Goal: Information Seeking & Learning: Learn about a topic

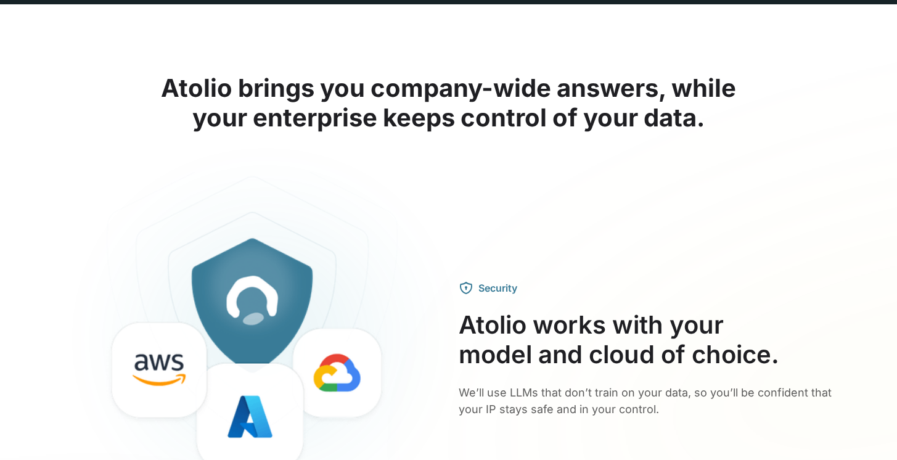
scroll to position [1846, 0]
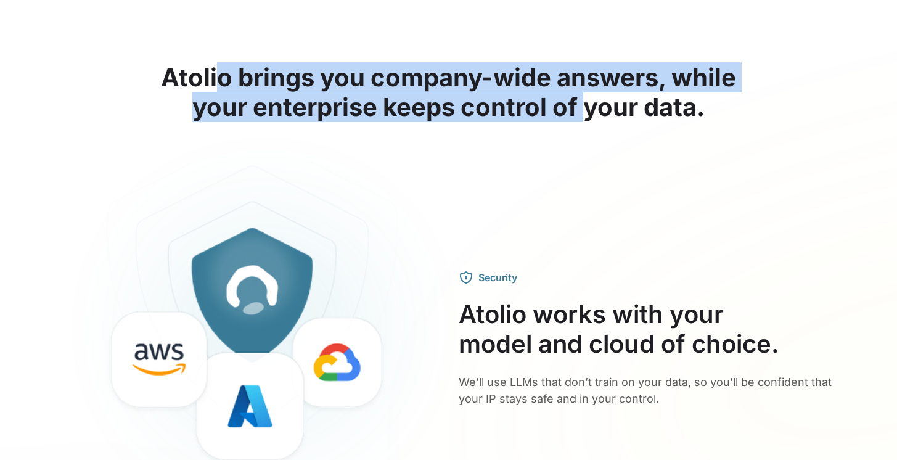
drag, startPoint x: 215, startPoint y: 81, endPoint x: 585, endPoint y: 101, distance: 370.5
click at [585, 101] on h2 "Atolio brings you company-wide answers, while your enterprise keeps control of …" at bounding box center [448, 92] width 789 height 59
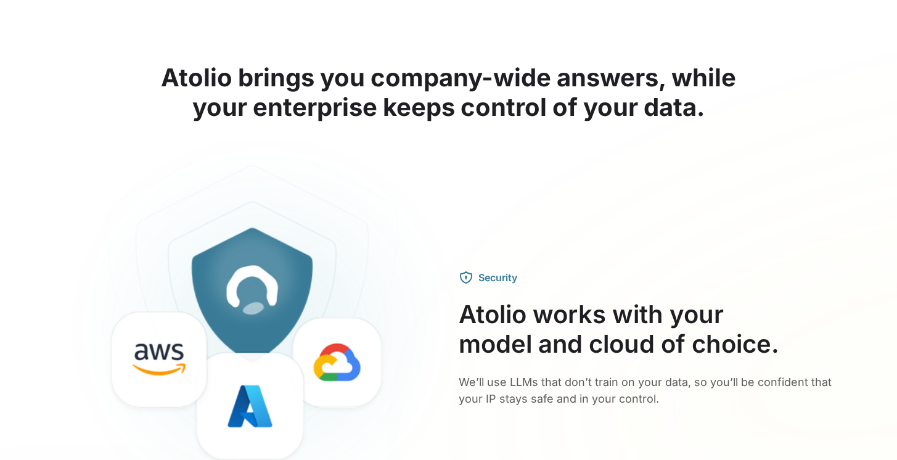
click at [557, 107] on h2 "Atolio brings you company-wide answers, while your enterprise keeps control of …" at bounding box center [448, 92] width 789 height 59
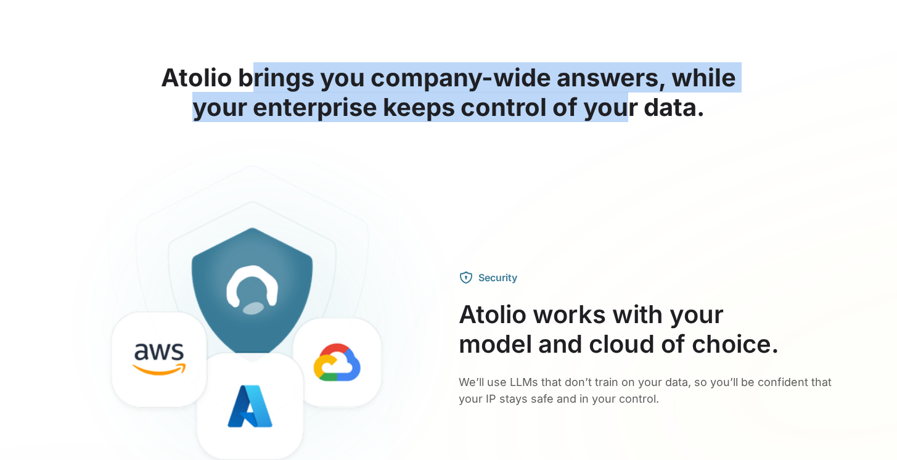
drag, startPoint x: 251, startPoint y: 80, endPoint x: 621, endPoint y: 107, distance: 371.0
click at [621, 107] on h2 "Atolio brings you company-wide answers, while your enterprise keeps control of …" at bounding box center [448, 92] width 789 height 59
click at [547, 107] on h2 "Atolio brings you company-wide answers, while your enterprise keeps control of …" at bounding box center [448, 92] width 789 height 59
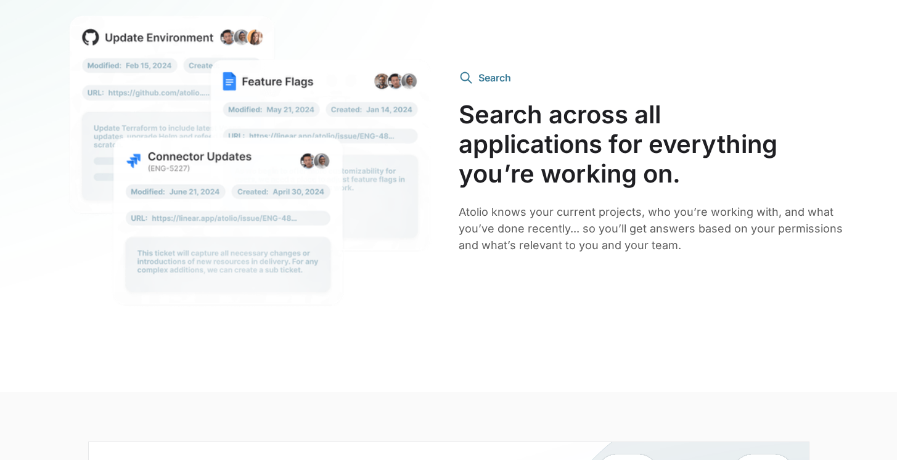
scroll to position [2757, 0]
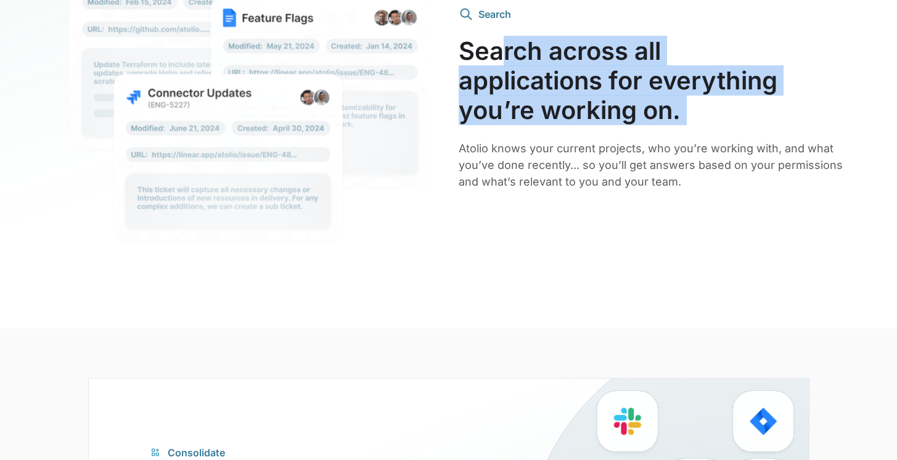
drag, startPoint x: 501, startPoint y: 52, endPoint x: 663, endPoint y: 129, distance: 179.3
click at [663, 129] on div "Search Search across all applications for everything you’re working on. Atolio …" at bounding box center [651, 98] width 385 height 183
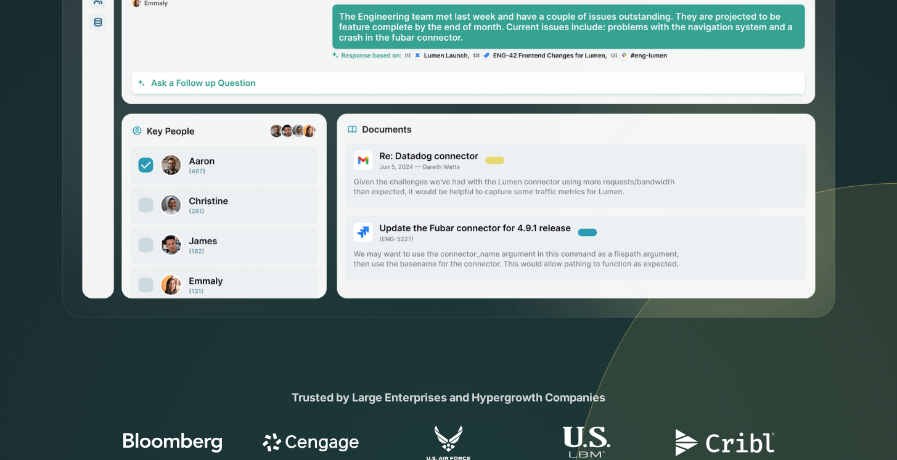
scroll to position [0, 0]
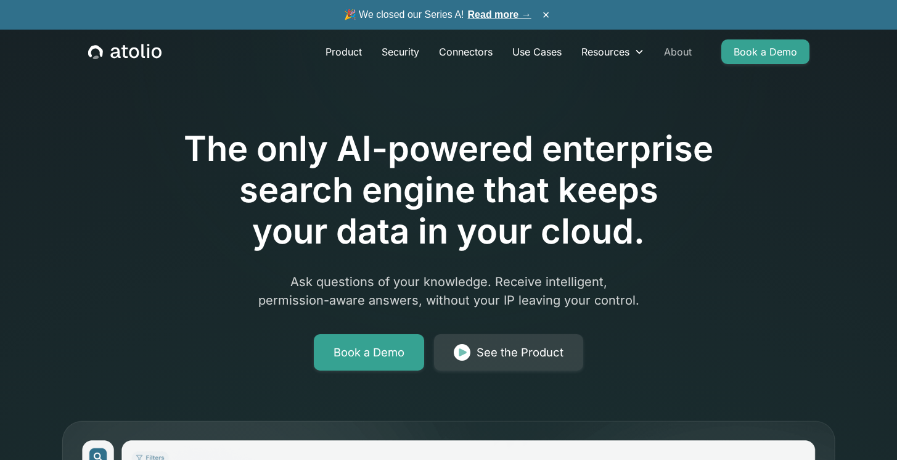
click at [686, 55] on link "About" at bounding box center [677, 51] width 47 height 25
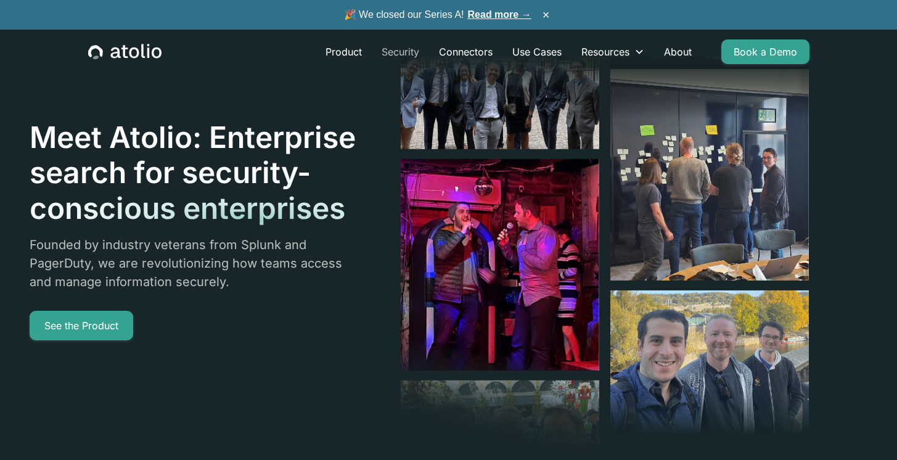
click at [411, 56] on link "Security" at bounding box center [400, 51] width 57 height 25
